Goal: Transaction & Acquisition: Purchase product/service

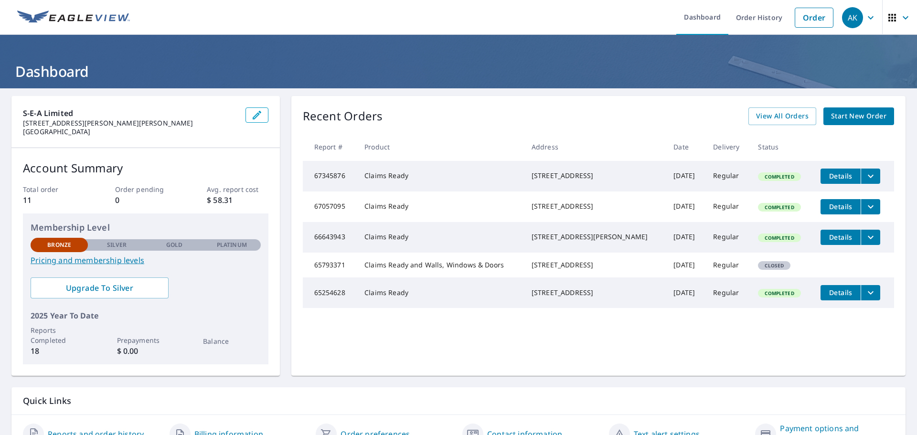
click at [859, 117] on span "Start New Order" at bounding box center [858, 116] width 55 height 12
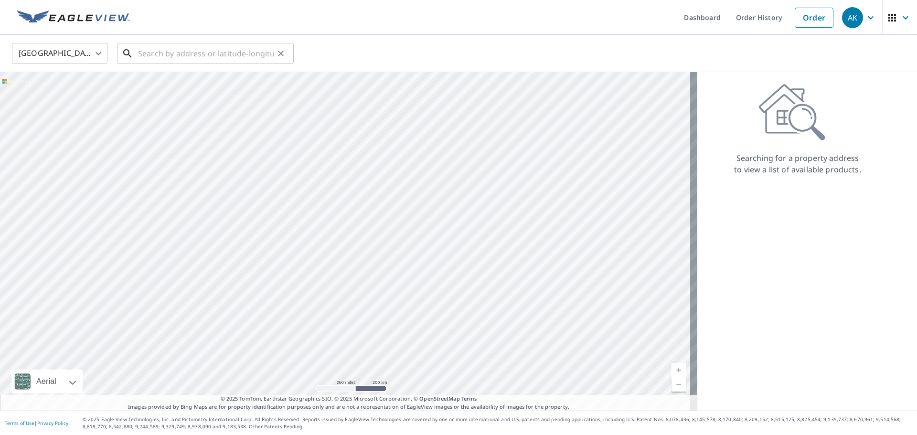
click at [163, 58] on input "text" at bounding box center [206, 53] width 136 height 27
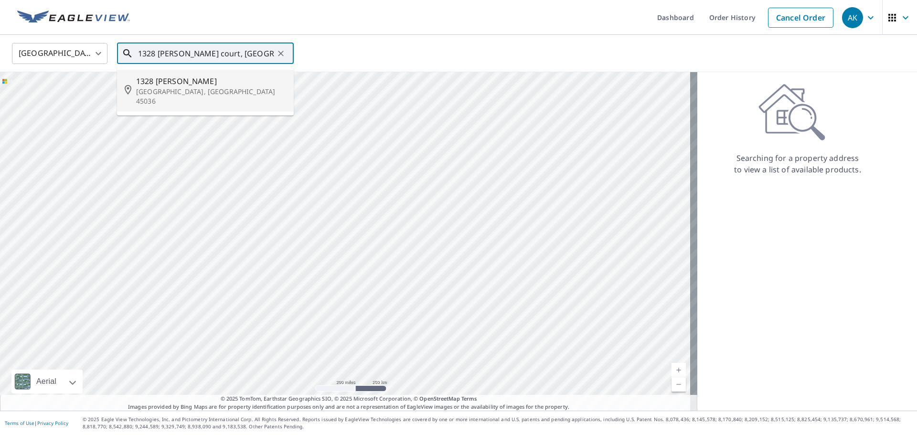
click at [160, 84] on span "1328 [PERSON_NAME]" at bounding box center [211, 80] width 150 height 11
type input "[STREET_ADDRESS][PERSON_NAME]"
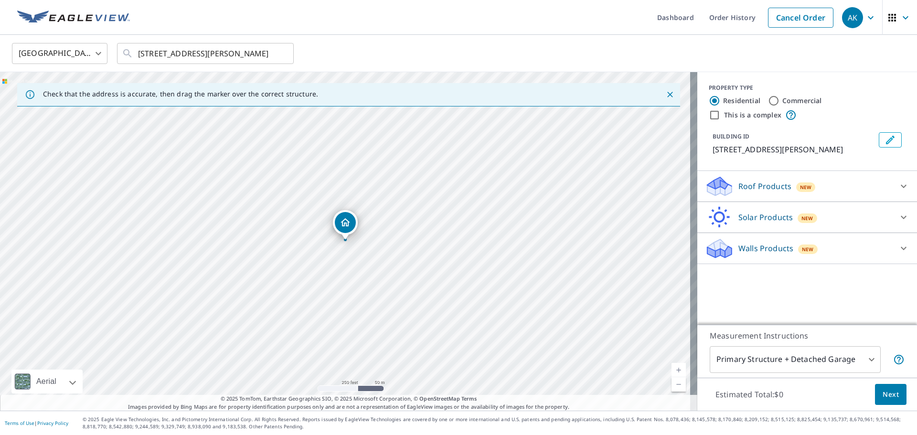
click at [671, 369] on link "Current Level 17, Zoom In" at bounding box center [678, 370] width 14 height 14
click at [671, 370] on link "Current Level 18, Zoom In" at bounding box center [678, 370] width 14 height 14
click at [785, 188] on div "Roof Products New" at bounding box center [798, 186] width 187 height 22
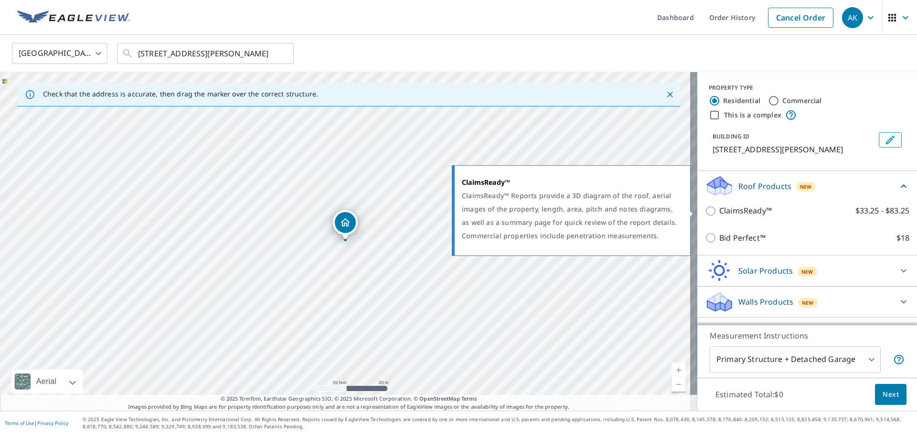
click at [705, 211] on input "ClaimsReady™ $33.25 - $83.25" at bounding box center [712, 210] width 14 height 11
checkbox input "true"
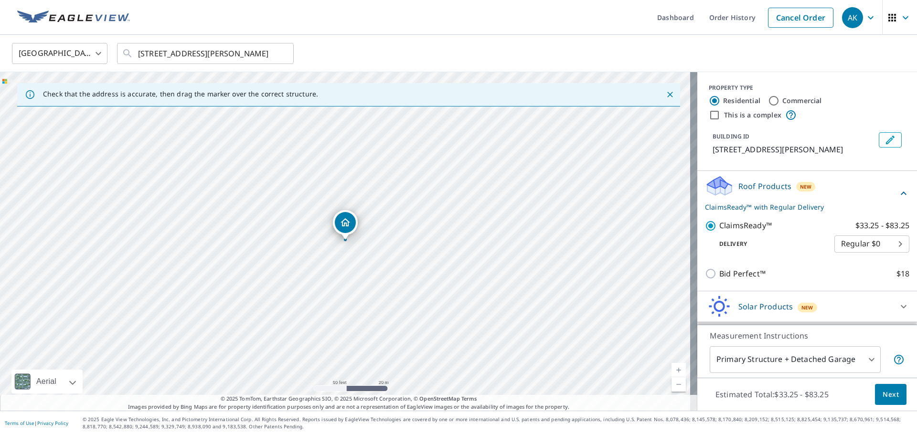
click at [880, 247] on body "AK AK Dashboard Order History Cancel Order AK [GEOGRAPHIC_DATA] [GEOGRAPHIC_DAT…" at bounding box center [458, 217] width 917 height 435
click at [879, 244] on li "Regular $0" at bounding box center [857, 243] width 75 height 17
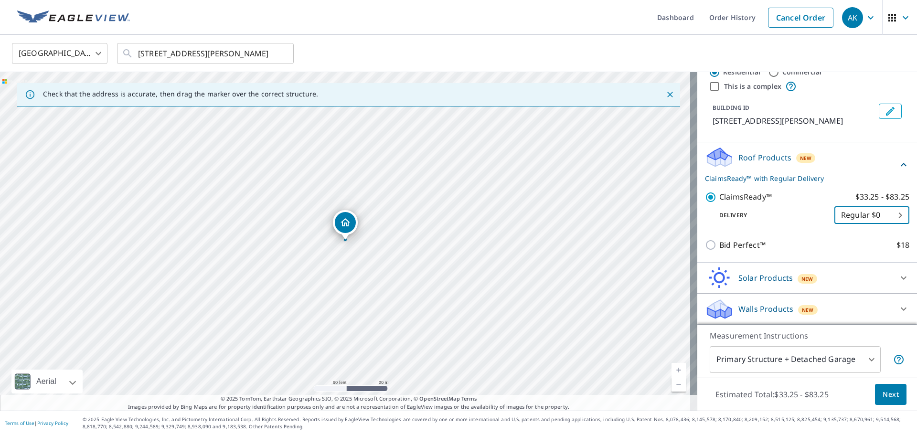
click at [825, 358] on body "AK AK Dashboard Order History Cancel Order AK [GEOGRAPHIC_DATA] [GEOGRAPHIC_DAT…" at bounding box center [458, 217] width 917 height 435
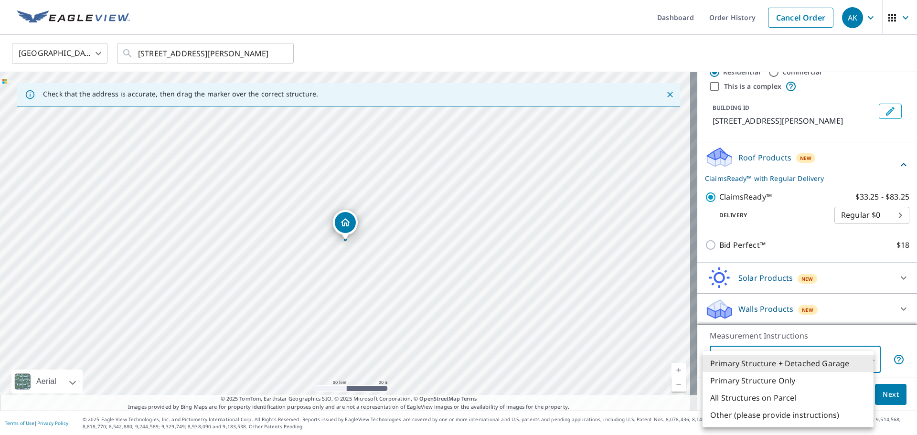
click at [789, 379] on li "Primary Structure Only" at bounding box center [788, 380] width 171 height 17
type input "2"
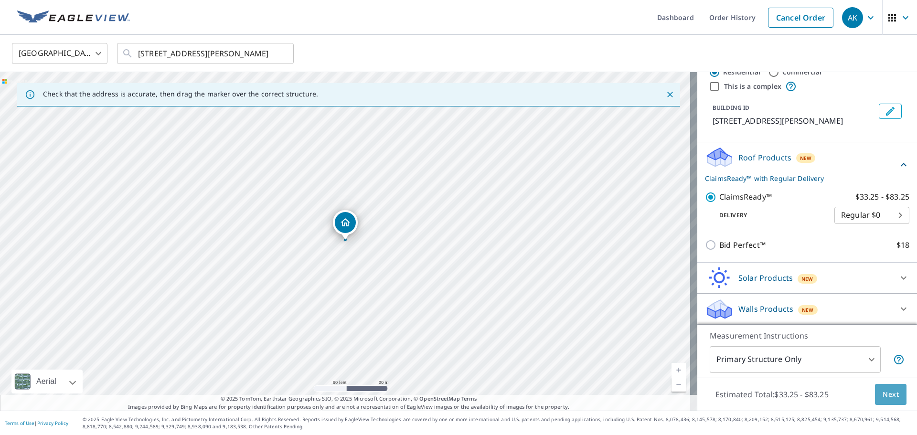
click at [884, 396] on span "Next" at bounding box center [891, 395] width 16 height 12
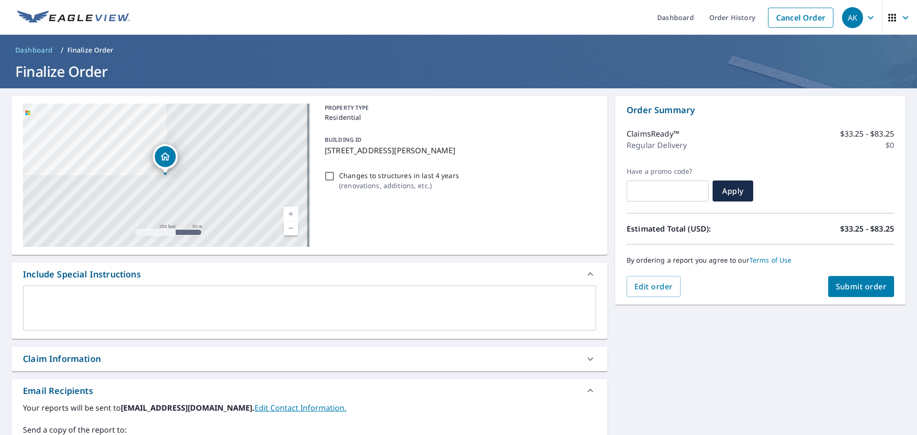
click at [864, 290] on span "Submit order" at bounding box center [861, 286] width 51 height 11
